Goal: Check status: Check status

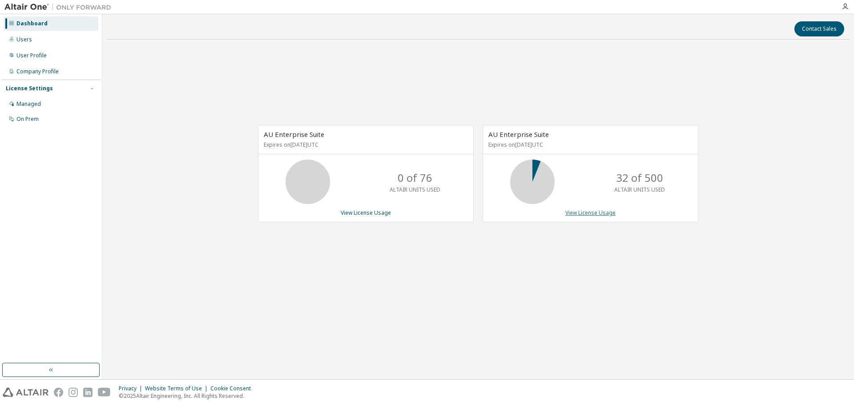
click at [597, 211] on link "View License Usage" at bounding box center [590, 213] width 50 height 8
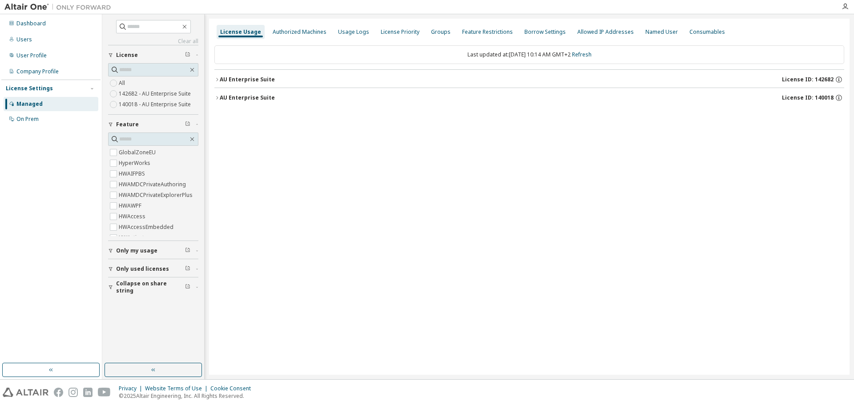
click at [217, 77] on icon "button" at bounding box center [216, 79] width 5 height 5
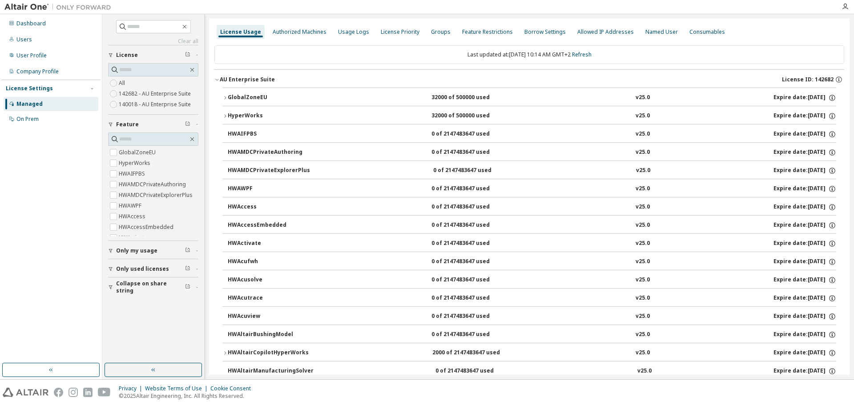
click at [223, 98] on icon "button" at bounding box center [224, 97] width 5 height 5
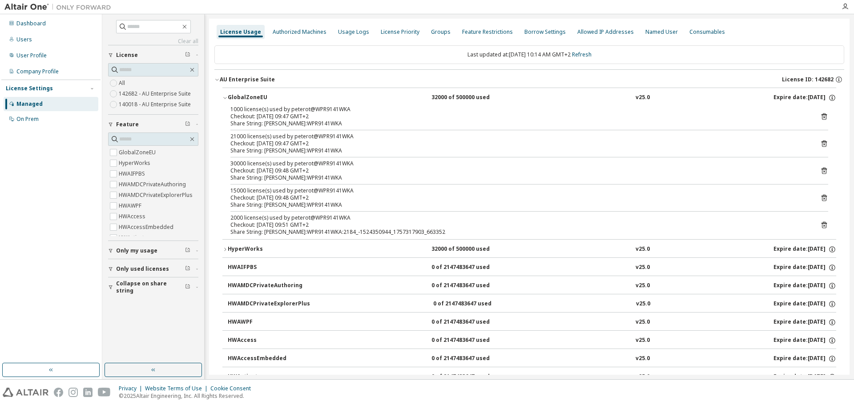
click at [315, 165] on div "30000 license(s) used by peterot@WPR9141WKA" at bounding box center [518, 163] width 576 height 7
click at [350, 163] on div "30000 license(s) used by peterot@WPR9141WKA" at bounding box center [518, 163] width 576 height 7
click at [330, 172] on div "Checkout: 2025-09-08 09:48 GMT+2" at bounding box center [518, 170] width 576 height 7
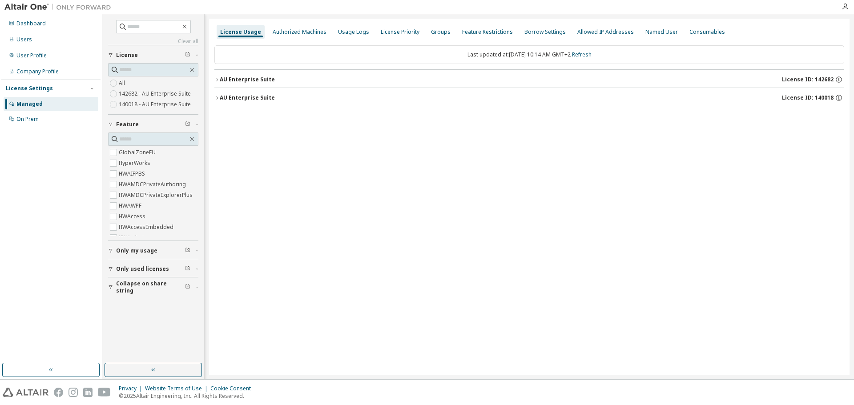
click at [216, 77] on icon "button" at bounding box center [216, 79] width 5 height 5
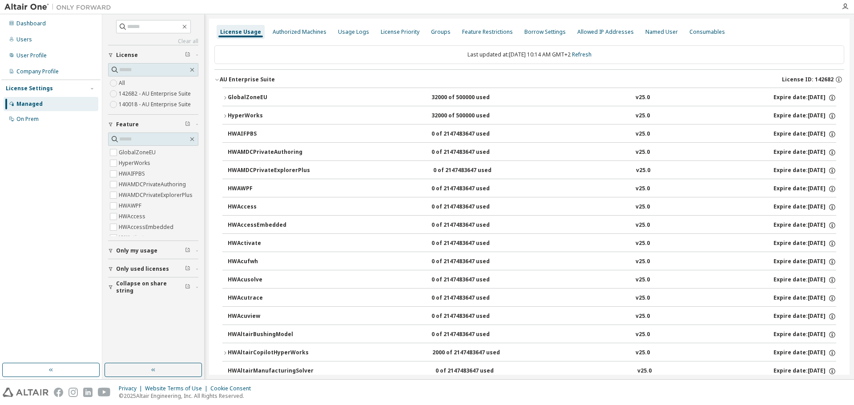
click at [225, 99] on icon "button" at bounding box center [224, 97] width 5 height 5
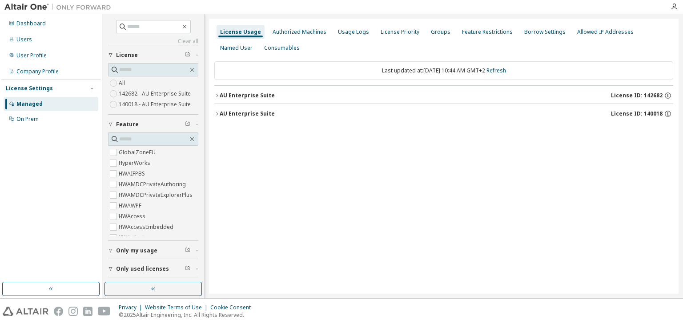
click at [223, 92] on div "AU Enterprise Suite" at bounding box center [247, 95] width 55 height 7
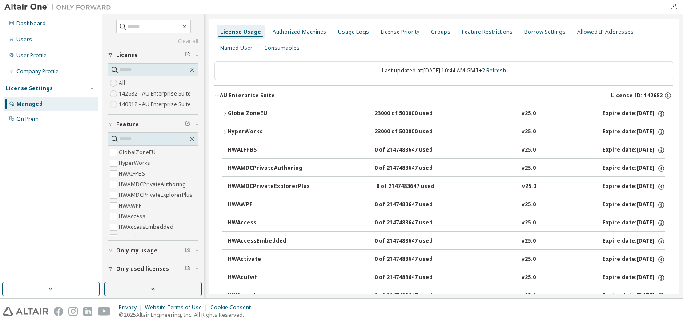
click at [225, 113] on icon "button" at bounding box center [224, 113] width 5 height 5
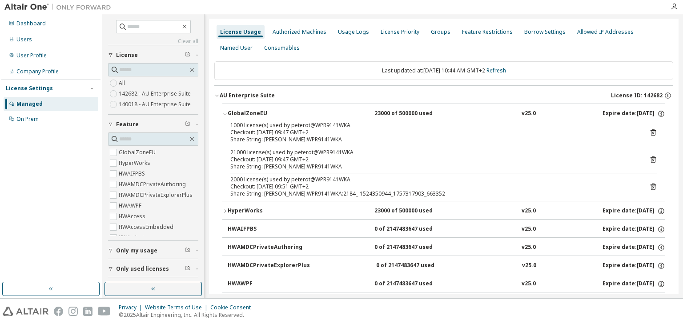
click at [334, 177] on div "2000 license(s) used by peterot@WPR9141WKA" at bounding box center [433, 179] width 406 height 7
click at [652, 186] on icon at bounding box center [653, 187] width 2 height 2
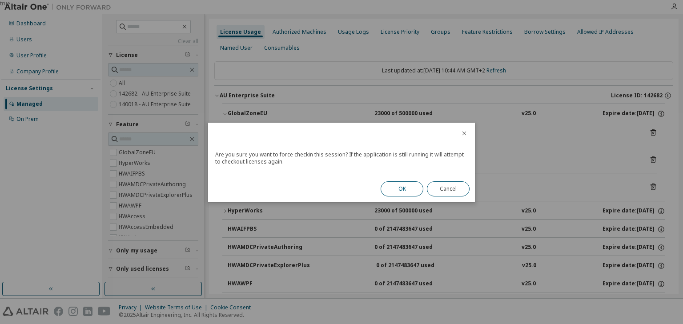
click at [402, 189] on button "OK" at bounding box center [402, 188] width 43 height 15
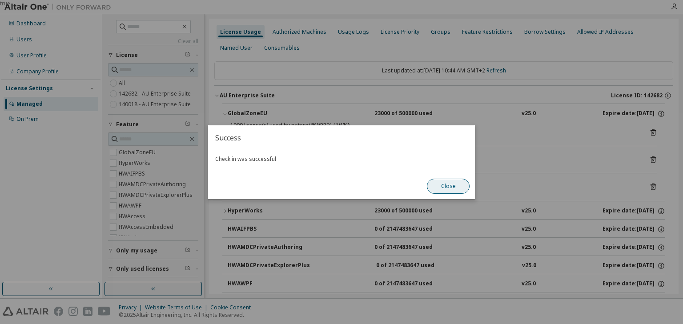
click at [442, 187] on button "Close" at bounding box center [448, 186] width 43 height 15
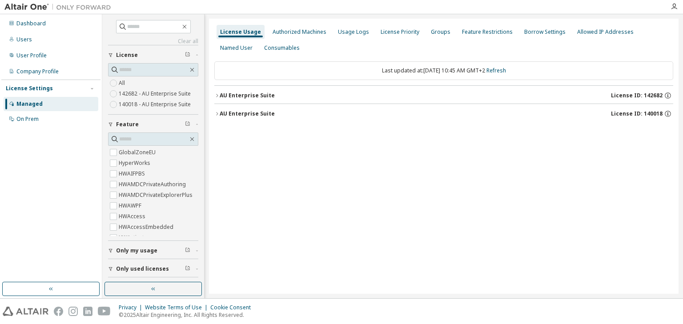
click at [214, 93] on icon "button" at bounding box center [216, 95] width 5 height 5
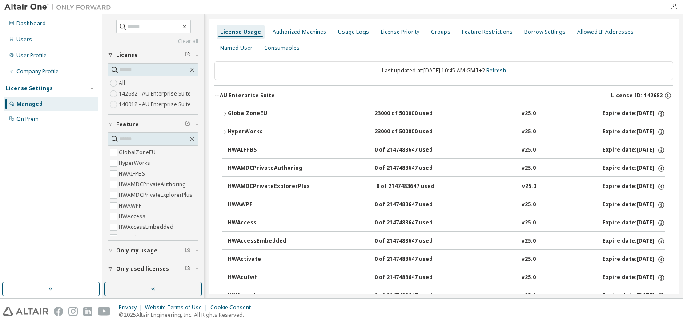
click at [222, 112] on icon "button" at bounding box center [224, 113] width 5 height 5
